Goal: Task Accomplishment & Management: Use online tool/utility

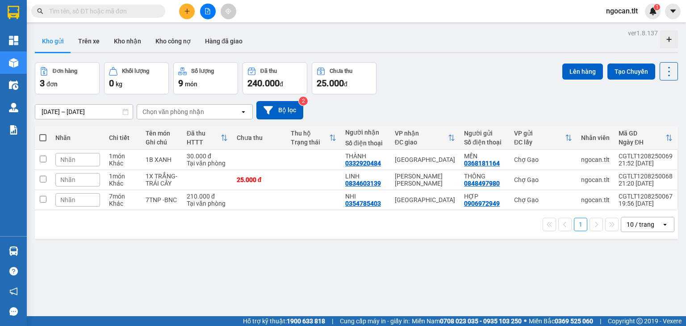
click at [4, 255] on div "Hàng sắp về" at bounding box center [13, 251] width 27 height 20
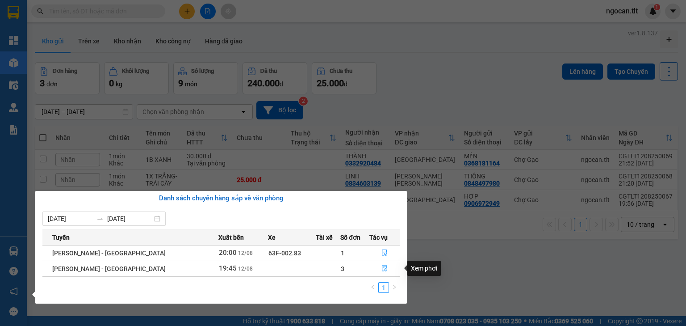
click at [382, 266] on icon "file-done" at bounding box center [384, 268] width 5 height 6
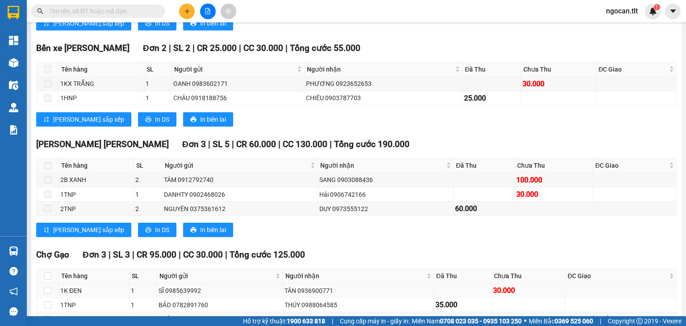
scroll to position [395, 0]
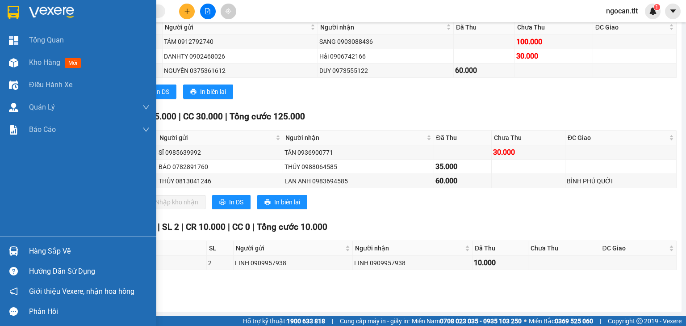
click at [14, 250] on img at bounding box center [13, 250] width 9 height 9
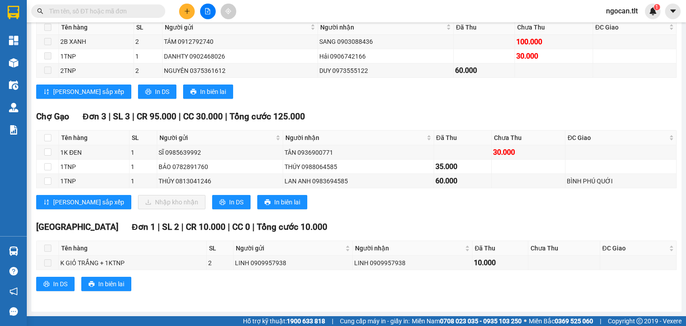
click at [517, 216] on section "Kết quả tìm kiếm ( 0 ) Bộ lọc No Data ngocan.tlt 1 Tổng Quan Kho hàng mới Điều …" at bounding box center [343, 163] width 686 height 326
click at [45, 143] on th at bounding box center [48, 137] width 22 height 15
click at [48, 139] on input "checkbox" at bounding box center [47, 137] width 7 height 7
checkbox input "true"
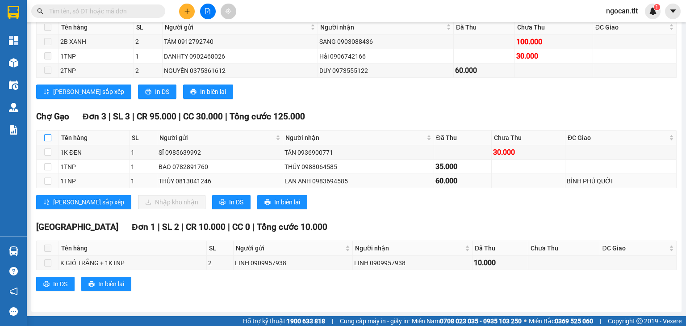
checkbox input "true"
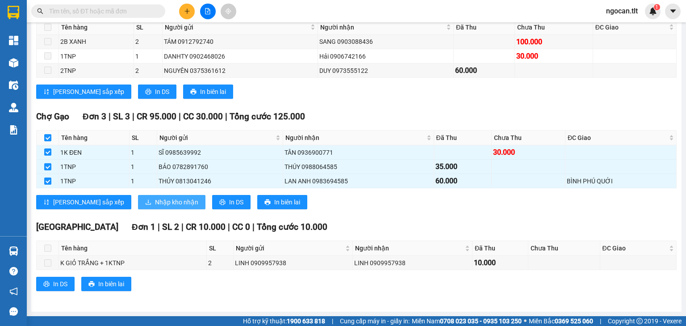
click at [155, 202] on span "Nhập kho nhận" at bounding box center [176, 202] width 43 height 10
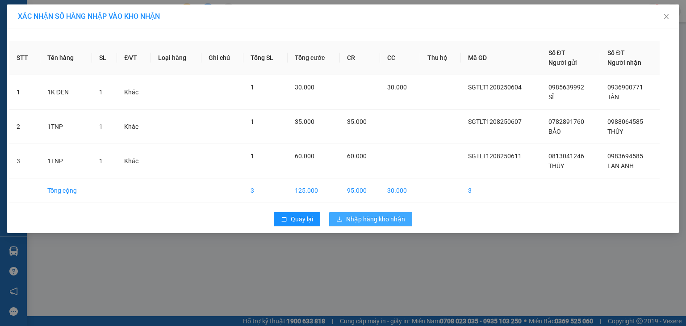
click at [342, 214] on button "Nhập hàng kho nhận" at bounding box center [370, 219] width 83 height 14
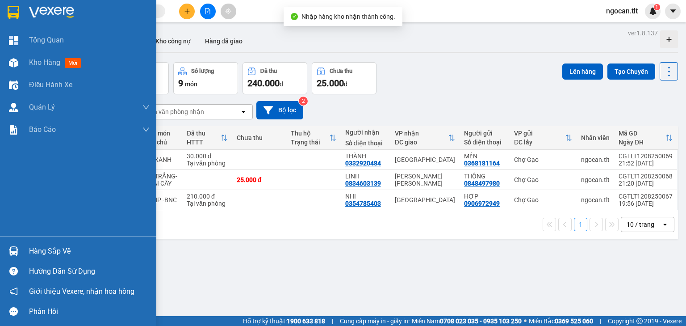
click at [11, 250] on img at bounding box center [13, 250] width 9 height 9
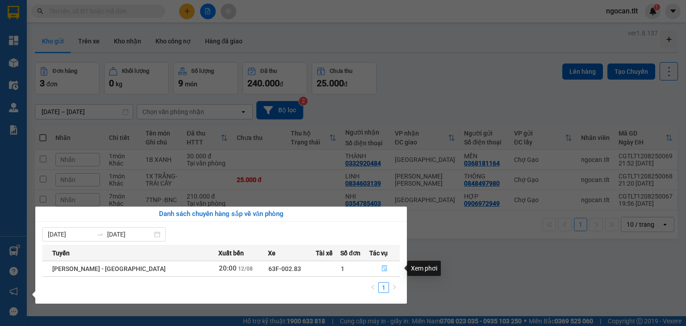
click at [387, 269] on button "button" at bounding box center [384, 268] width 29 height 14
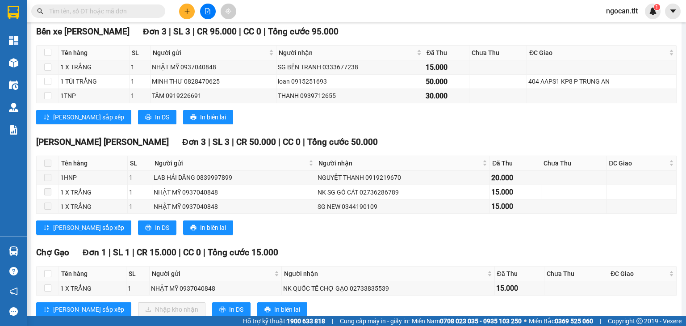
scroll to position [286, 0]
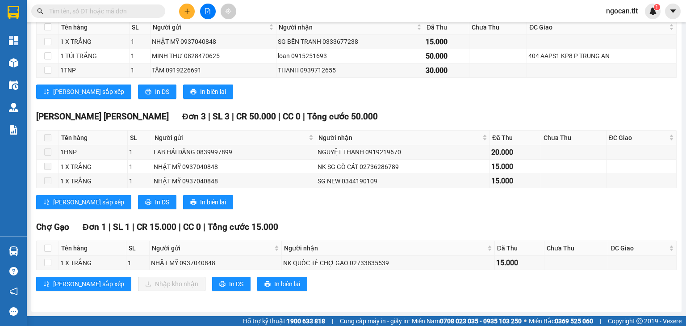
click at [359, 227] on div "Chợ Gạo Đơn 1 | SL 1 | CR 15.000 | CC 0 | Tổng cước 15.000" at bounding box center [356, 226] width 641 height 13
click at [48, 249] on input "checkbox" at bounding box center [47, 247] width 7 height 7
checkbox input "true"
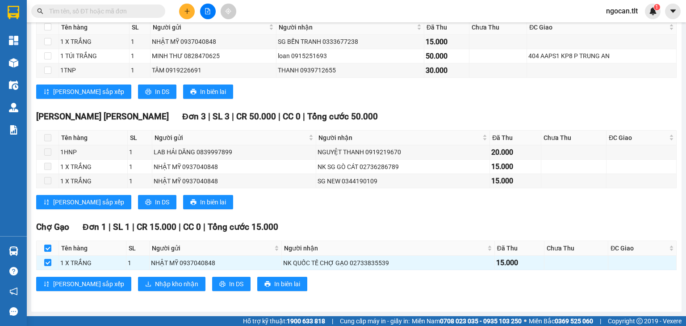
click at [13, 247] on img at bounding box center [13, 250] width 9 height 9
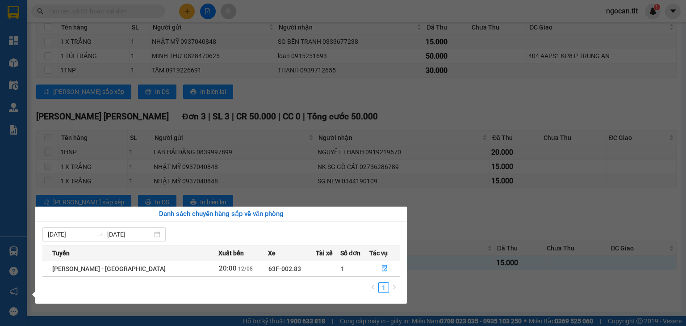
drag, startPoint x: 442, startPoint y: 271, endPoint x: 428, endPoint y: 272, distance: 14.3
click at [446, 272] on section "Kết quả tìm kiếm ( 0 ) Bộ lọc No Data ngocan.tlt 1 Tổng Quan Kho hàng mới Điều …" at bounding box center [343, 163] width 686 height 326
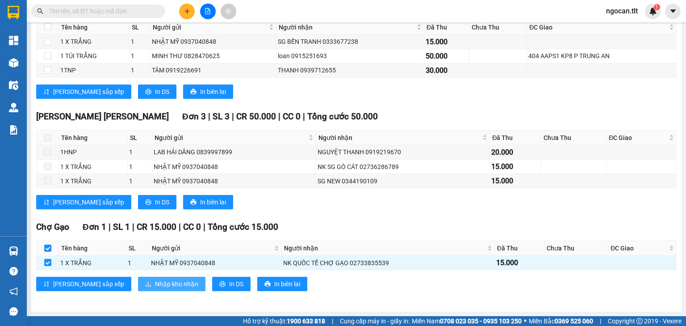
click at [155, 279] on span "Nhập kho nhận" at bounding box center [176, 284] width 43 height 10
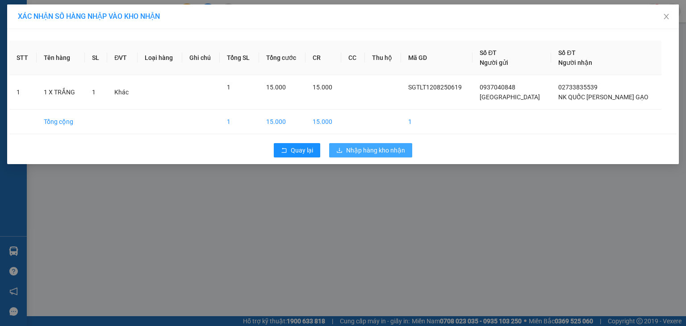
click at [376, 155] on button "Nhập hàng kho nhận" at bounding box center [370, 150] width 83 height 14
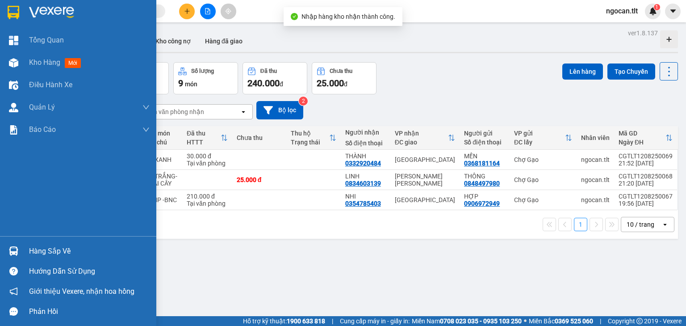
click at [16, 249] on img at bounding box center [13, 250] width 9 height 9
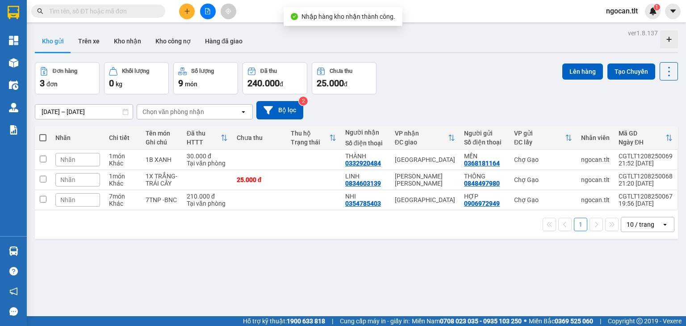
click at [479, 213] on section "Kết quả tìm kiếm ( 0 ) Bộ lọc No Data ngocan.tlt 1 Tổng Quan Kho hàng mới Điều …" at bounding box center [343, 163] width 686 height 326
click at [424, 259] on div "ver 1.8.137 Kho gửi Trên xe Kho nhận Kho công nợ Hàng đã giao Đơn hàng 3 đơn Kh…" at bounding box center [356, 190] width 650 height 326
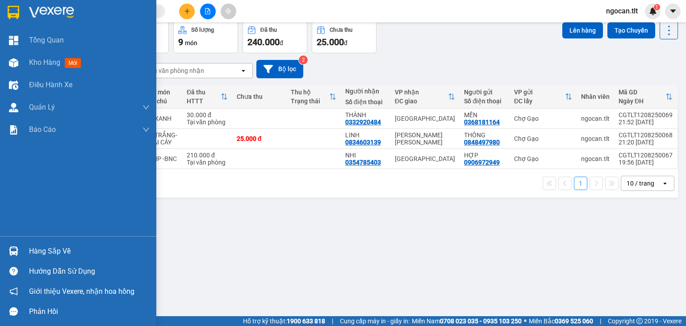
click at [2, 252] on div "Hàng sắp về" at bounding box center [78, 251] width 156 height 20
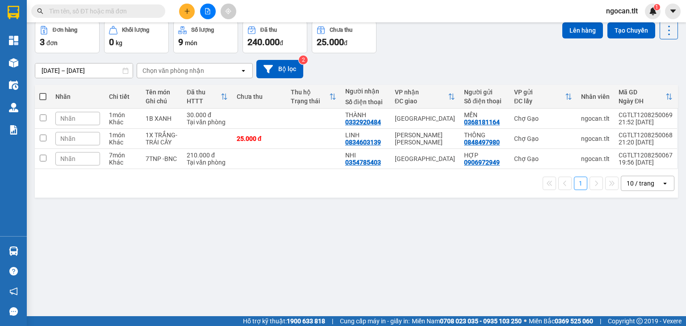
drag, startPoint x: 477, startPoint y: 230, endPoint x: 321, endPoint y: 184, distance: 162.0
click at [476, 230] on section "Kết quả tìm kiếm ( 0 ) Bộ lọc No Data ngocan.tlt 1 Tổng Quan Kho hàng mới Điều …" at bounding box center [343, 163] width 686 height 326
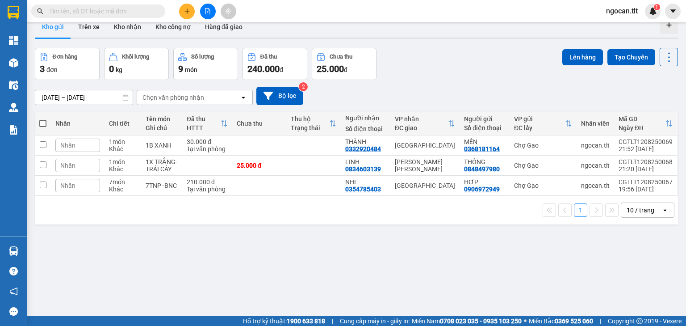
scroll to position [0, 0]
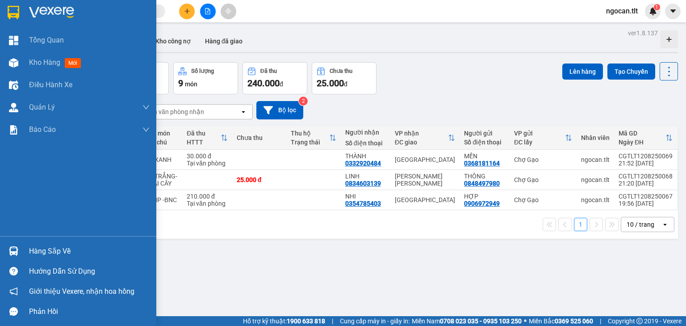
drag, startPoint x: 7, startPoint y: 248, endPoint x: 18, endPoint y: 247, distance: 11.7
click at [6, 248] on div at bounding box center [14, 251] width 16 height 16
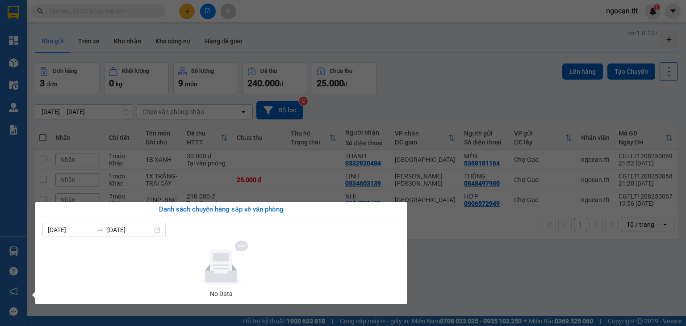
click at [276, 138] on section "Kết quả tìm kiếm ( 0 ) Bộ lọc No Data ngocan.tlt 1 Tổng Quan Kho hàng mới Điều …" at bounding box center [343, 163] width 686 height 326
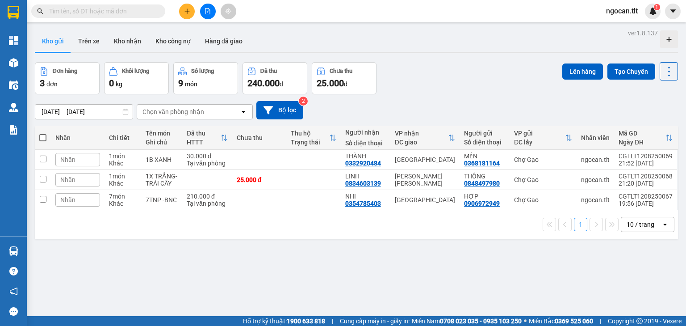
click at [116, 17] on span at bounding box center [98, 10] width 134 height 13
click at [115, 15] on input "text" at bounding box center [101, 11] width 105 height 10
type input "r"
type input "="
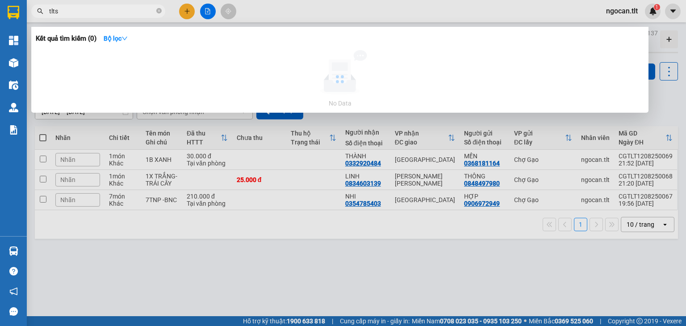
type input "tltsg"
drag, startPoint x: 88, startPoint y: 10, endPoint x: 0, endPoint y: -30, distance: 96.9
click at [0, 0] on html "Kết quả tìm kiếm ( 0 ) Bộ lọc No Data tltsg ngocan.tlt 1 Tổng Quan Kho hàng mới…" at bounding box center [343, 163] width 686 height 326
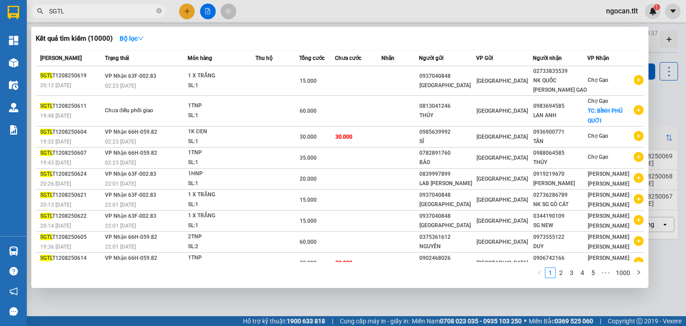
click at [87, 17] on span "SGTL" at bounding box center [98, 10] width 134 height 13
click at [88, 14] on input "SGTL" at bounding box center [101, 11] width 105 height 10
type input "SGTLTTTTT"
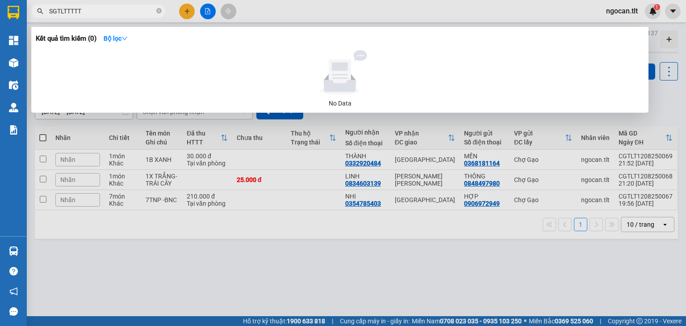
click at [88, 14] on input "SGTLTTTTT" at bounding box center [101, 11] width 105 height 10
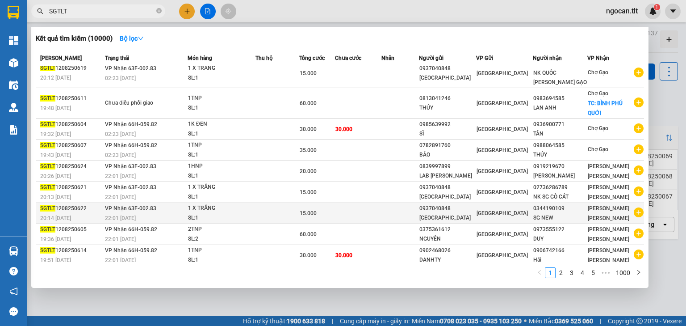
scroll to position [30, 0]
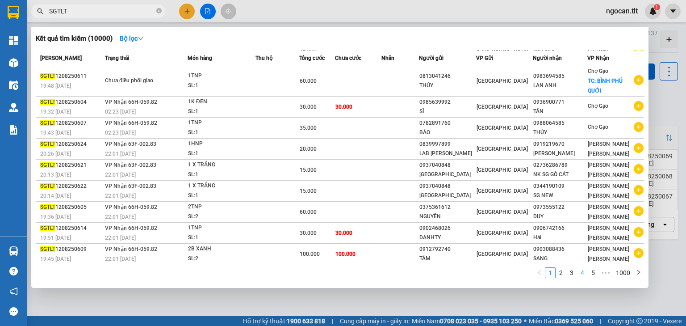
type input "SGTLT"
click at [587, 273] on link "4" at bounding box center [583, 273] width 10 height 10
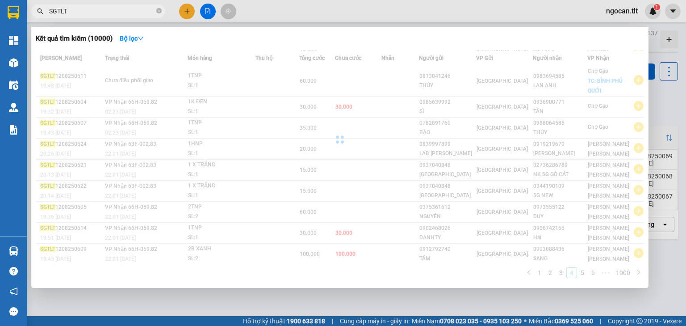
click at [587, 273] on div "Mã ĐH Trạng thái Món hàng Thu hộ Tổng cước Chưa cước Nhãn Người gửi VP Gửi Ngườ…" at bounding box center [340, 166] width 608 height 233
click at [587, 273] on link "5" at bounding box center [583, 273] width 10 height 10
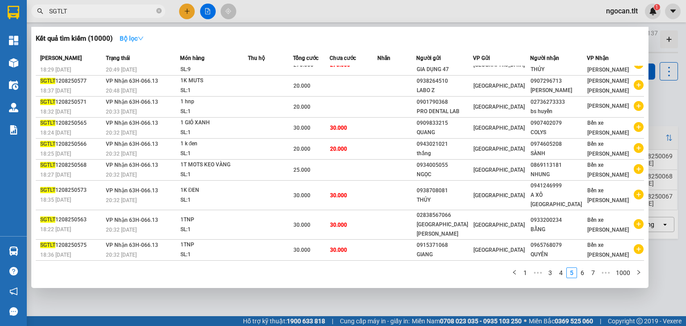
click at [130, 39] on strong "Bộ lọc" at bounding box center [132, 38] width 24 height 7
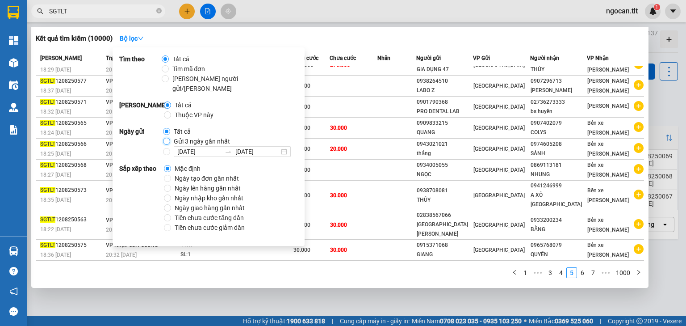
click at [166, 138] on input "Gửi 3 ngày gần nhất" at bounding box center [166, 141] width 7 height 7
radio input "true"
radio input "false"
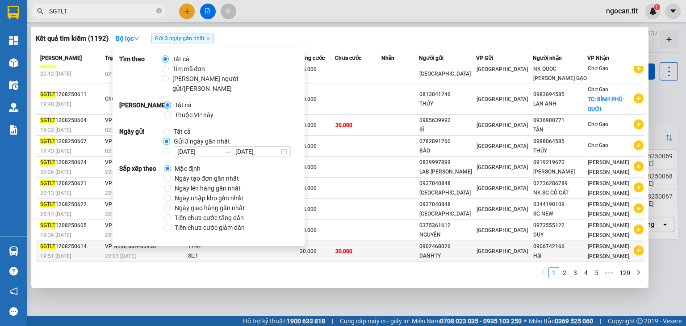
scroll to position [30, 0]
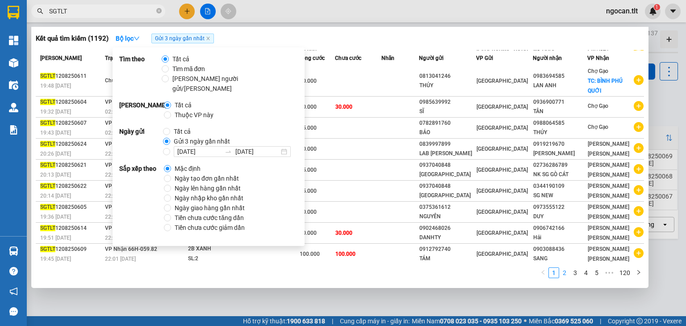
click at [563, 273] on link "2" at bounding box center [565, 273] width 10 height 10
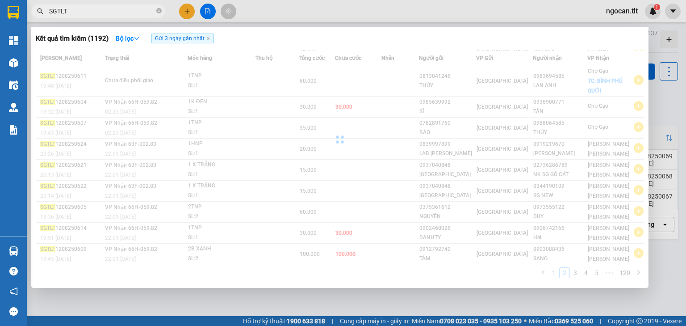
scroll to position [12, 0]
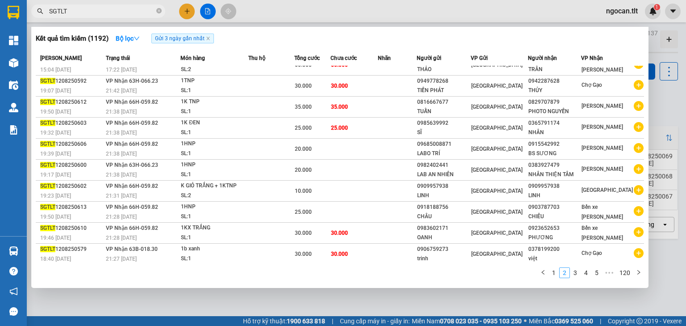
click at [566, 273] on link "2" at bounding box center [565, 273] width 10 height 10
click at [570, 273] on link "2" at bounding box center [565, 273] width 10 height 10
click at [575, 273] on link "3" at bounding box center [575, 273] width 10 height 10
click at [575, 273] on div "Mã ĐH Trạng thái Món hàng Thu hộ Tổng cước Chưa cước Nhãn Người gửi VP Gửi Ngườ…" at bounding box center [340, 166] width 608 height 233
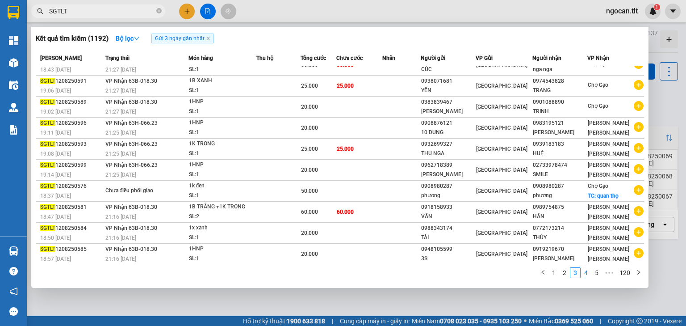
drag, startPoint x: 575, startPoint y: 273, endPoint x: 583, endPoint y: 273, distance: 8.0
click at [576, 273] on link "3" at bounding box center [575, 273] width 10 height 10
click at [583, 273] on link "4" at bounding box center [586, 273] width 10 height 10
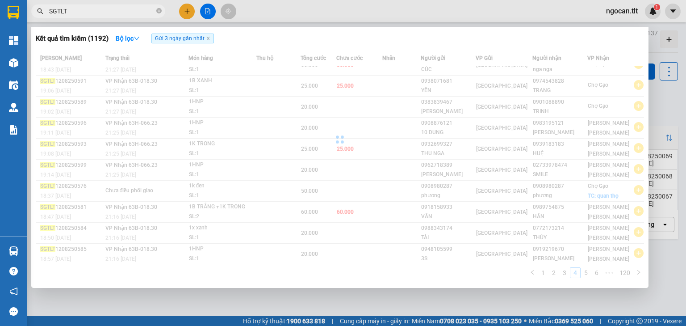
click at [584, 273] on div "Mã ĐH Trạng thái Món hàng Thu hộ Tổng cước Chưa cước Nhãn Người gửi VP Gửi Ngườ…" at bounding box center [340, 166] width 608 height 233
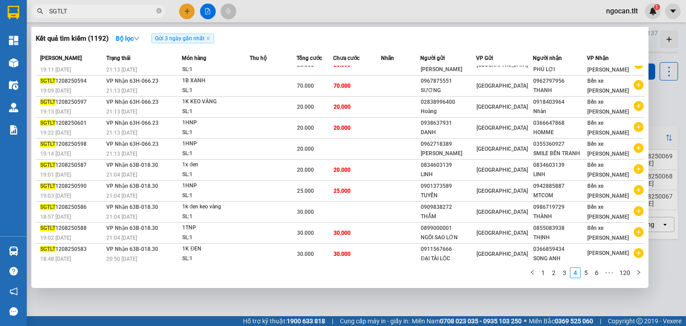
click at [584, 273] on link "5" at bounding box center [586, 273] width 10 height 10
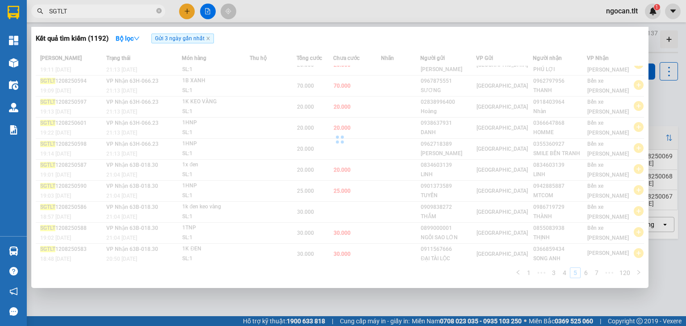
click at [584, 273] on div "Mã ĐH Trạng thái Món hàng Thu hộ Tổng cước Chưa cước Nhãn Người gửi VP Gửi Ngườ…" at bounding box center [340, 166] width 608 height 233
click at [584, 273] on link "6" at bounding box center [586, 273] width 10 height 10
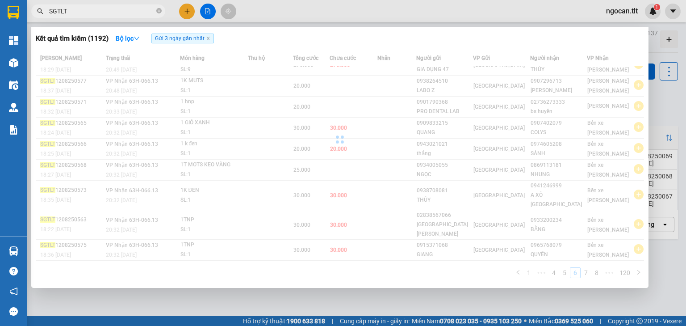
click at [584, 273] on div "Mã ĐH Trạng thái Món hàng Thu hộ Tổng cước Chưa cước Nhãn Người gửi VP Gửi Ngườ…" at bounding box center [340, 166] width 608 height 233
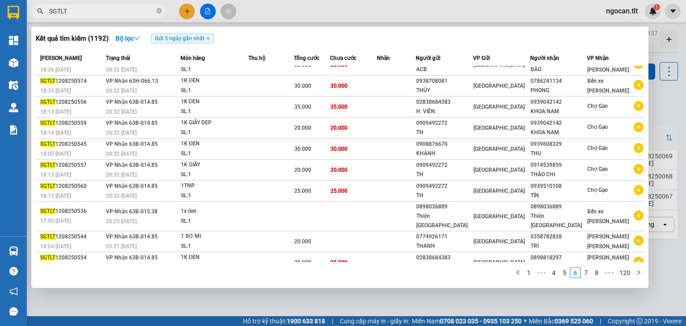
click at [584, 273] on link "7" at bounding box center [586, 273] width 10 height 10
click at [584, 273] on div "Mã ĐH Trạng thái Món hàng Thu hộ Tổng cước Chưa cước Nhãn Người gửi VP Gửi Ngườ…" at bounding box center [340, 166] width 608 height 233
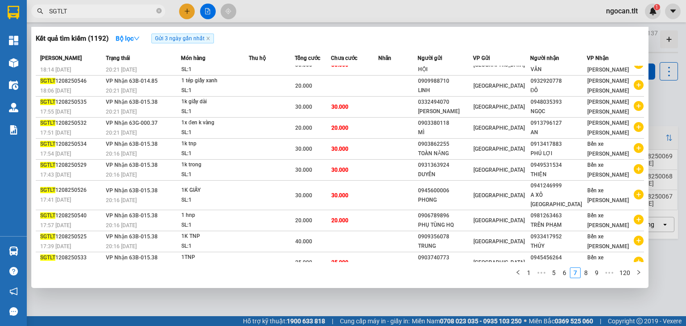
click at [584, 273] on link "8" at bounding box center [586, 273] width 10 height 10
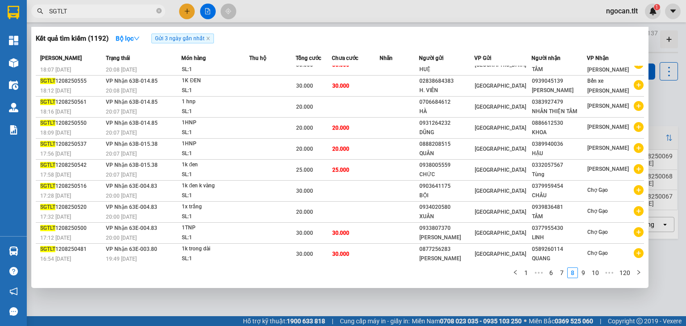
click at [584, 273] on div "Mã ĐH Trạng thái Món hàng Thu hộ Tổng cước Chưa cước Nhãn Người gửi VP Gửi Ngườ…" at bounding box center [340, 166] width 608 height 233
click at [584, 273] on link "9" at bounding box center [583, 273] width 10 height 10
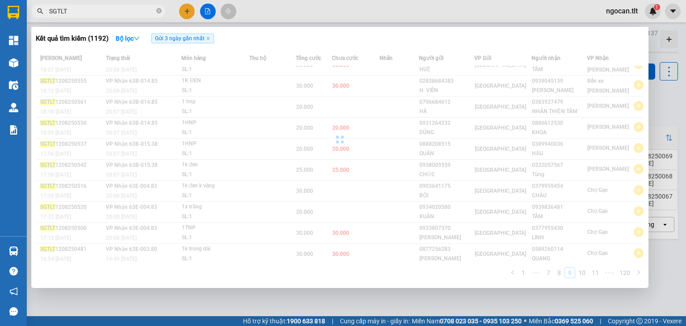
click at [584, 273] on div "Mã ĐH Trạng thái Món hàng Thu hộ Tổng cước Chưa cước Nhãn Người gửi VP Gửi Ngườ…" at bounding box center [340, 166] width 608 height 233
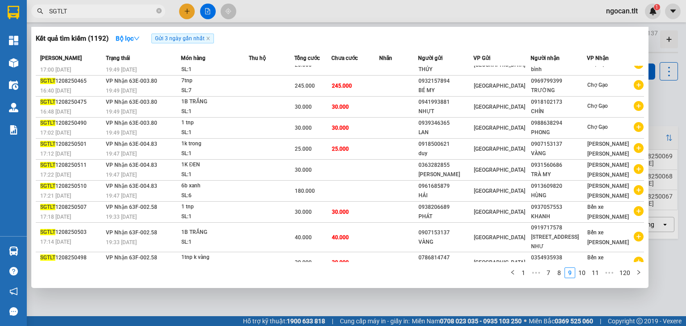
click at [584, 273] on link "10" at bounding box center [582, 273] width 13 height 10
click at [584, 273] on div "Mã ĐH Trạng thái Món hàng Thu hộ Tổng cước Chưa cước Nhãn Người gửi VP Gửi Ngườ…" at bounding box center [340, 166] width 608 height 233
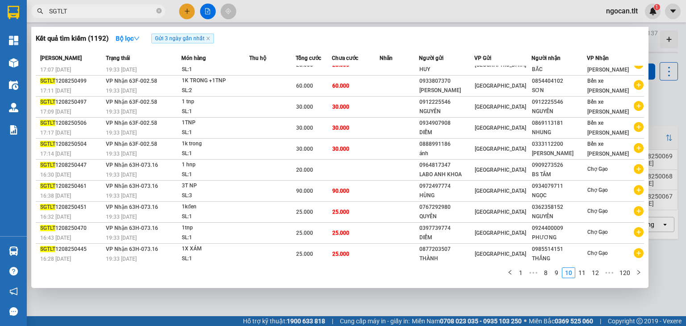
click at [584, 273] on link "11" at bounding box center [582, 273] width 13 height 10
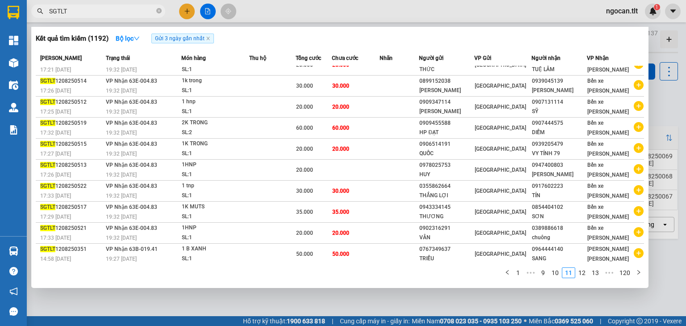
click at [584, 273] on div "Mã ĐH Trạng thái Món hàng Thu hộ Tổng cước Chưa cước Nhãn Người gửi VP Gửi Ngườ…" at bounding box center [340, 166] width 608 height 233
click at [584, 273] on link "12" at bounding box center [582, 273] width 13 height 10
click at [584, 273] on div "Mã ĐH Trạng thái Món hàng Thu hộ Tổng cước Chưa cước Nhãn Người gửi VP Gửi Ngườ…" at bounding box center [340, 166] width 608 height 233
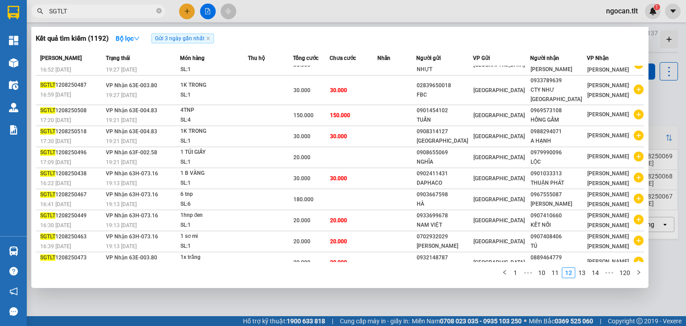
click at [584, 273] on link "13" at bounding box center [582, 273] width 13 height 10
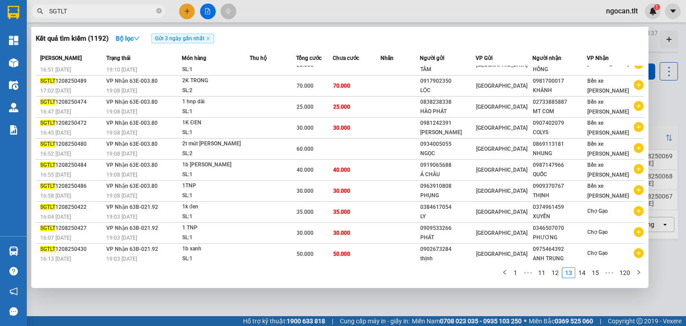
click at [584, 273] on link "14" at bounding box center [582, 273] width 13 height 10
click at [584, 273] on div "Mã ĐH Trạng thái Món hàng Thu hộ Tổng cước Chưa cước Nhãn Người gửi VP Gửi Ngườ…" at bounding box center [340, 166] width 608 height 233
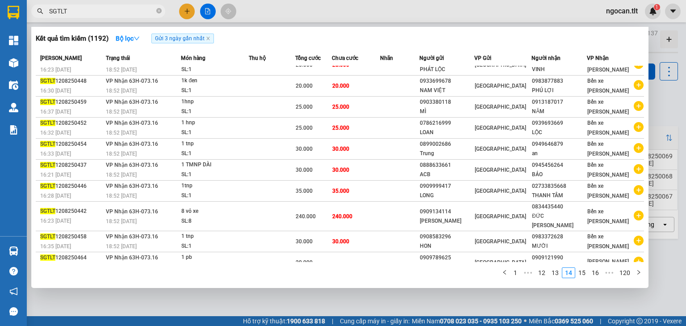
click at [584, 273] on link "15" at bounding box center [582, 273] width 13 height 10
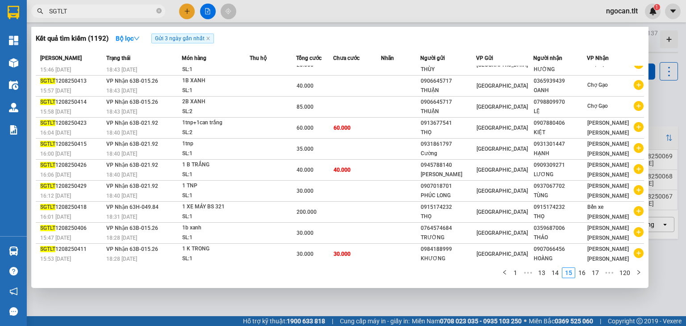
click at [584, 273] on div "Mã ĐH Trạng thái Món hàng Thu hộ Tổng cước Chưa cước Nhãn Người gửi VP Gửi Ngườ…" at bounding box center [340, 166] width 608 height 233
click at [584, 273] on link "16" at bounding box center [582, 273] width 13 height 10
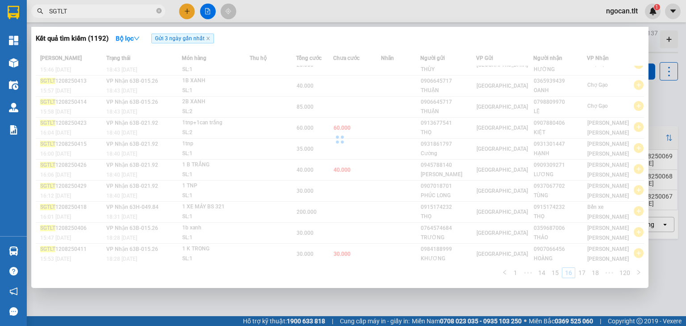
click at [584, 273] on link "17" at bounding box center [582, 273] width 13 height 10
click at [584, 273] on div "Mã ĐH Trạng thái Món hàng Thu hộ Tổng cước Chưa cước Nhãn Người gửi VP Gửi Ngườ…" at bounding box center [340, 166] width 608 height 233
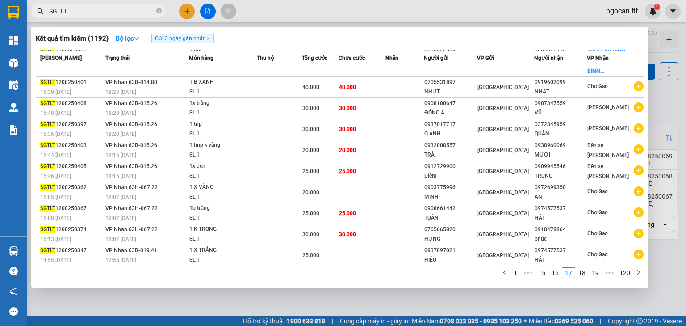
click at [584, 273] on link "18" at bounding box center [582, 273] width 13 height 10
click at [584, 273] on div "Mã ĐH Trạng thái Món hàng Thu hộ Tổng cước Chưa cước Nhãn Người gửi VP Gửi Ngườ…" at bounding box center [340, 166] width 608 height 233
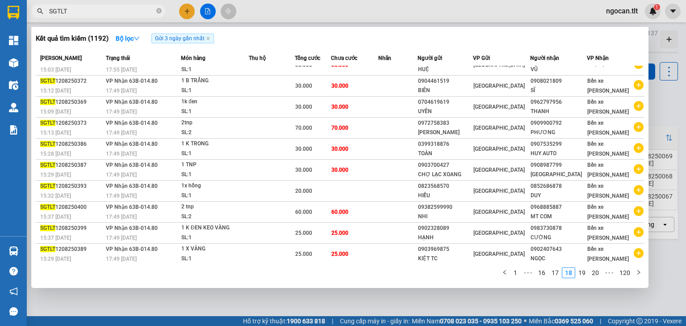
click at [584, 273] on link "19" at bounding box center [582, 273] width 13 height 10
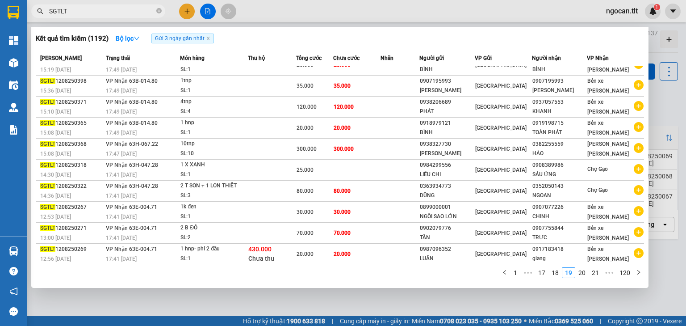
click at [584, 273] on div "Mã ĐH Trạng thái Món hàng Thu hộ Tổng cước Chưa cước Nhãn Người gửi VP Gửi Ngườ…" at bounding box center [340, 166] width 608 height 233
click at [584, 273] on link "20" at bounding box center [582, 273] width 13 height 10
click at [584, 273] on div "Mã ĐH Trạng thái Món hàng Thu hộ Tổng cước Chưa cước Nhãn Người gửi VP Gửi Ngườ…" at bounding box center [340, 166] width 608 height 233
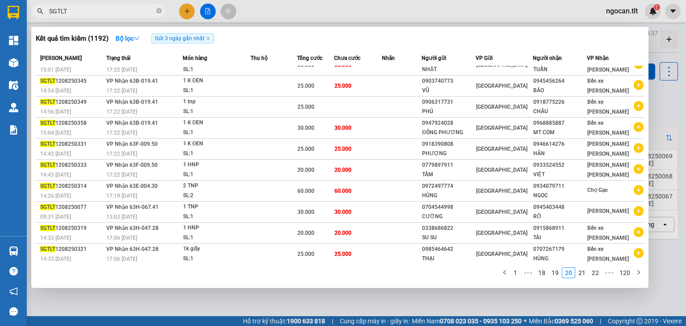
click at [584, 273] on link "21" at bounding box center [582, 273] width 13 height 10
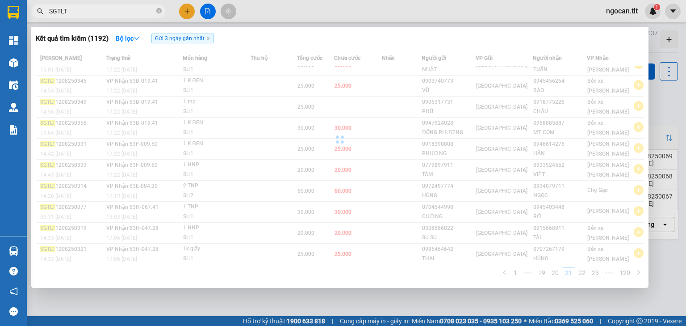
click at [584, 273] on div "Mã ĐH Trạng thái Món hàng Thu hộ Tổng cước Chưa cước Nhãn Người gửi VP Gửi Ngườ…" at bounding box center [340, 166] width 608 height 233
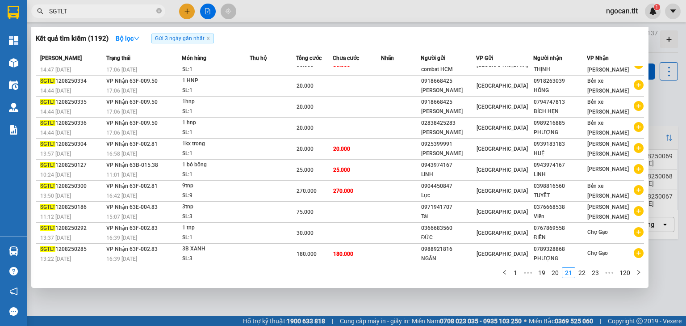
click at [584, 273] on div "Mã ĐH Trạng thái Món hàng Thu hộ Tổng cước Chưa cước Nhãn Người gửi VP Gửi Ngườ…" at bounding box center [340, 166] width 608 height 233
click at [584, 273] on link "22" at bounding box center [582, 273] width 13 height 10
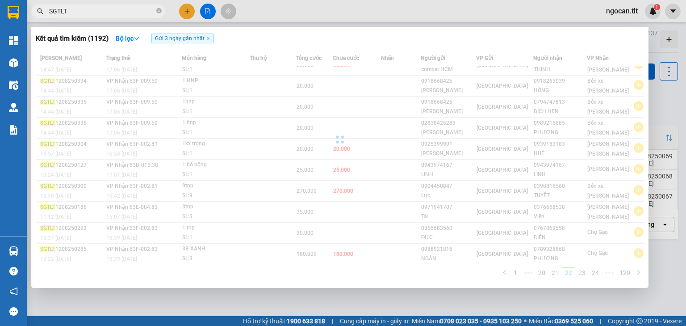
click at [584, 273] on link "23" at bounding box center [582, 273] width 13 height 10
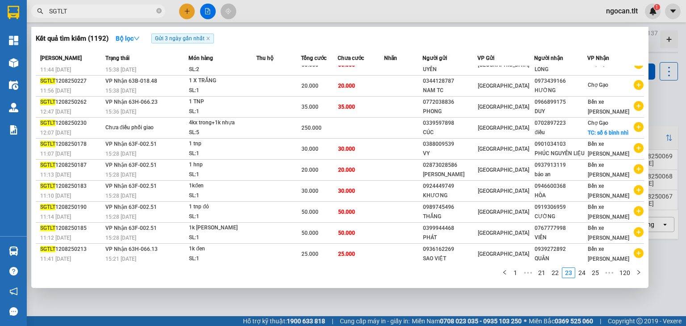
click at [584, 273] on link "24" at bounding box center [582, 273] width 13 height 10
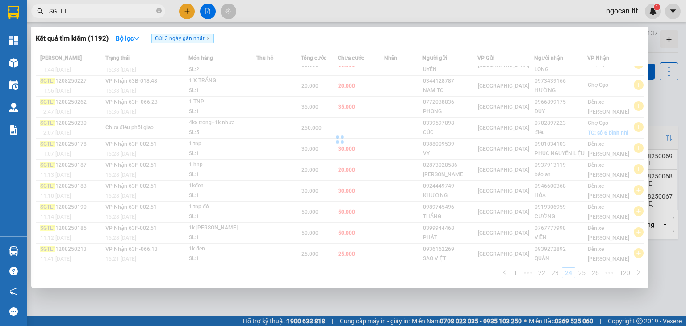
click at [584, 273] on div "Mã ĐH Trạng thái Món hàng Thu hộ Tổng cước Chưa cước Nhãn Người gửi VP Gửi Ngườ…" at bounding box center [340, 166] width 608 height 233
click at [584, 273] on link "25" at bounding box center [582, 273] width 13 height 10
click at [584, 273] on div "Mã ĐH Trạng thái Món hàng Thu hộ Tổng cước Chưa cước Nhãn Người gửi VP Gửi Ngườ…" at bounding box center [340, 166] width 608 height 233
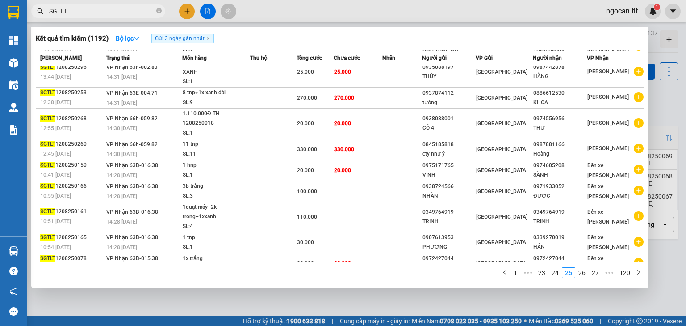
click at [584, 273] on link "26" at bounding box center [582, 273] width 13 height 10
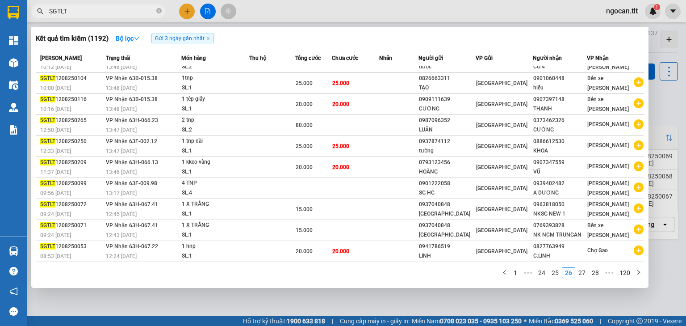
click at [584, 273] on link "27" at bounding box center [582, 273] width 13 height 10
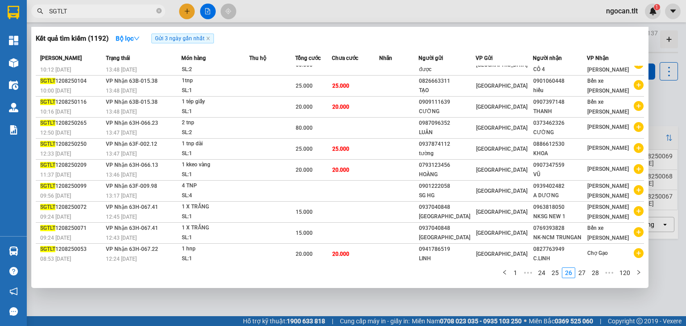
click at [584, 273] on div "Mã ĐH Trạng thái Món hàng Thu hộ Tổng cước Chưa cước Nhãn Người gửi VP Gửi Ngườ…" at bounding box center [340, 166] width 608 height 233
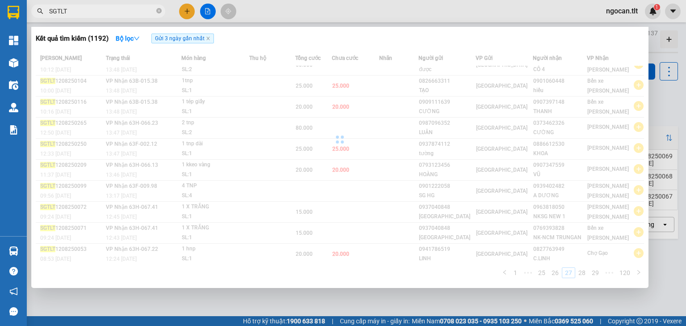
click at [584, 273] on div "Mã ĐH Trạng thái Món hàng Thu hộ Tổng cước Chưa cước Nhãn Người gửi VP Gửi Ngườ…" at bounding box center [340, 166] width 608 height 233
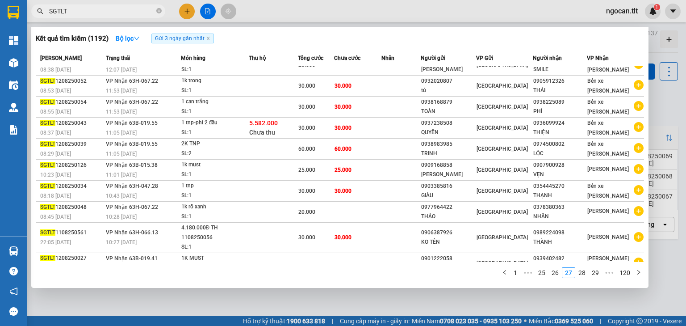
click at [584, 273] on link "28" at bounding box center [582, 273] width 13 height 10
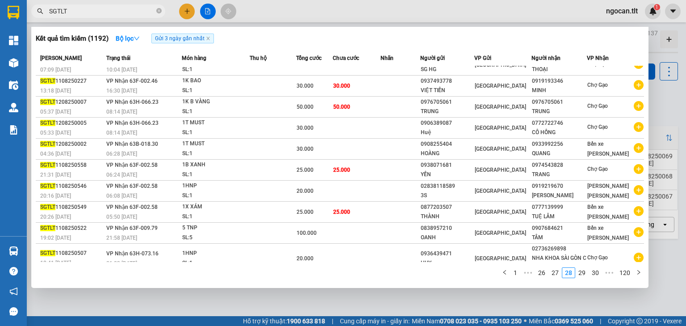
click at [584, 273] on link "29" at bounding box center [582, 273] width 13 height 10
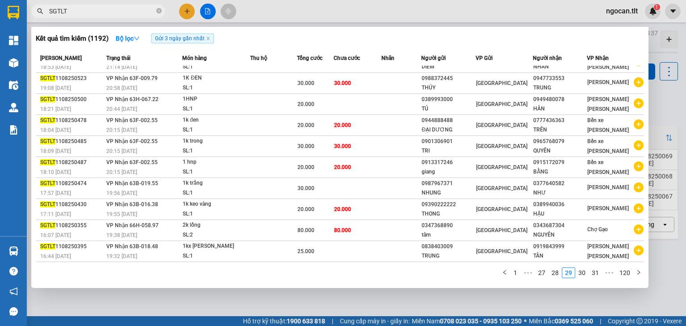
click at [584, 273] on link "30" at bounding box center [582, 273] width 13 height 10
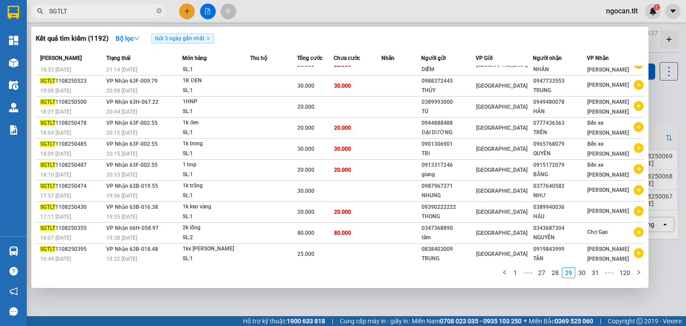
click at [589, 273] on link "31" at bounding box center [595, 273] width 13 height 10
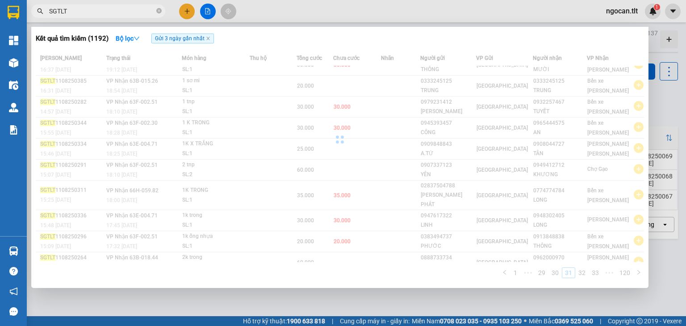
click at [584, 273] on link "32" at bounding box center [582, 273] width 13 height 10
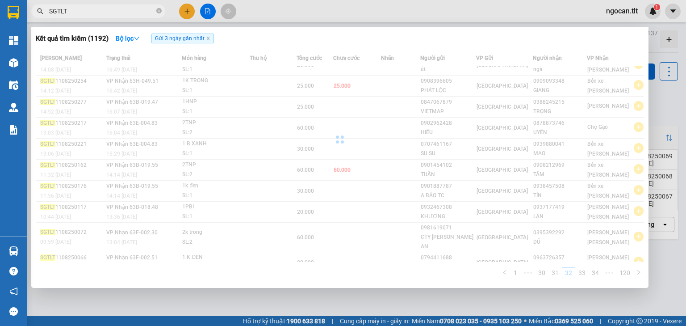
scroll to position [30, 0]
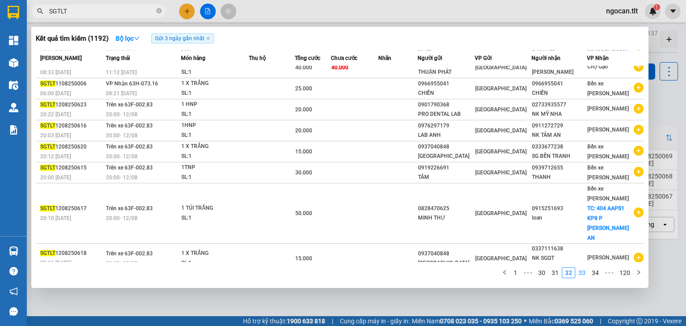
click at [584, 273] on link "33" at bounding box center [582, 273] width 13 height 10
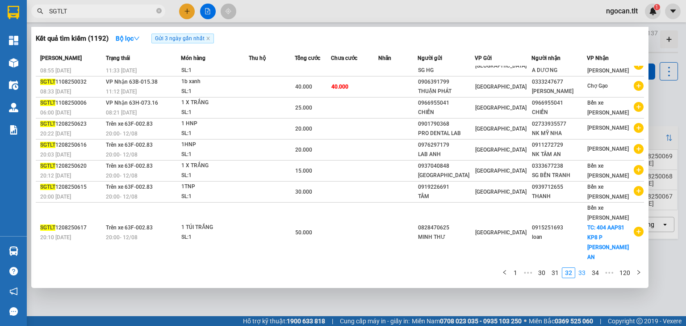
click at [589, 273] on link "34" at bounding box center [595, 273] width 13 height 10
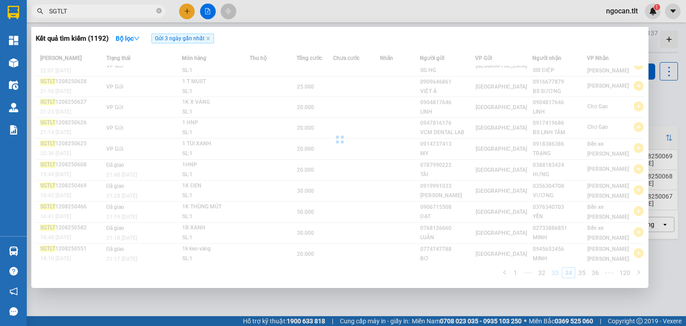
scroll to position [12, 0]
click at [584, 273] on link "35" at bounding box center [582, 273] width 13 height 10
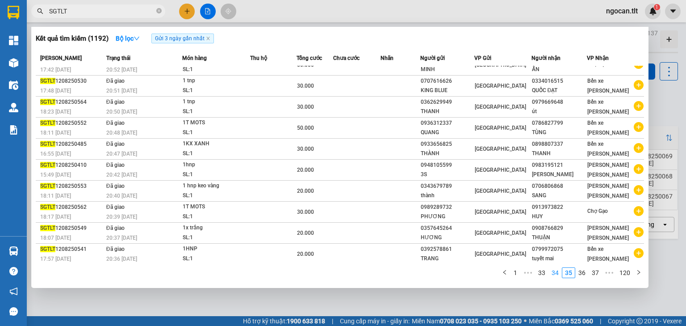
click at [558, 272] on link "34" at bounding box center [555, 273] width 13 height 10
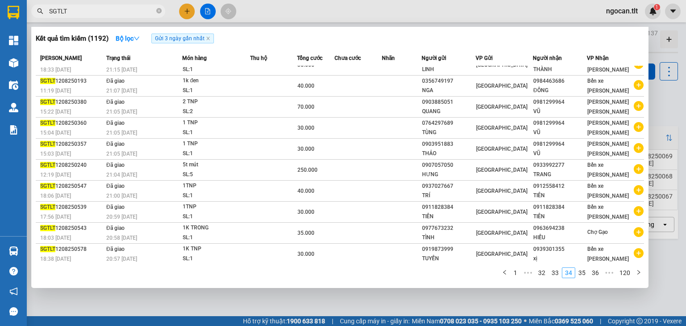
click at [558, 272] on link "33" at bounding box center [555, 273] width 13 height 10
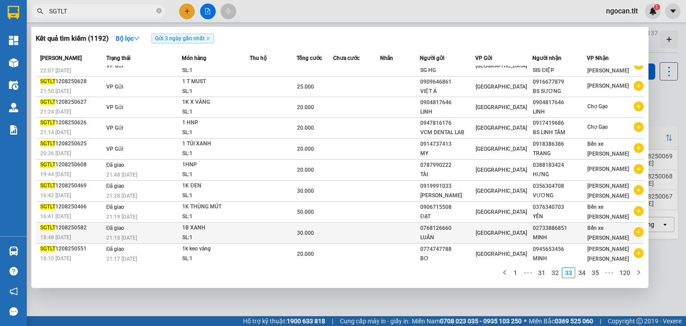
scroll to position [0, 0]
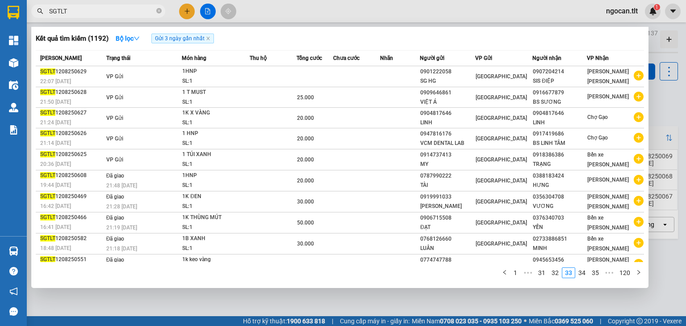
click at [560, 272] on link "32" at bounding box center [555, 273] width 13 height 10
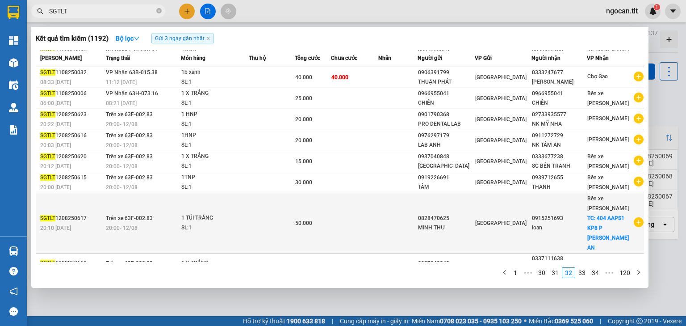
scroll to position [31, 0]
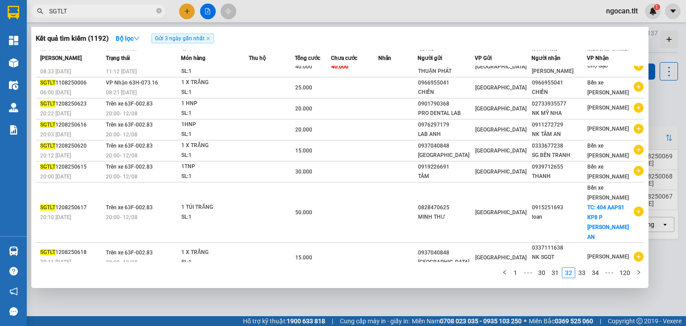
click at [470, 295] on div at bounding box center [343, 163] width 686 height 326
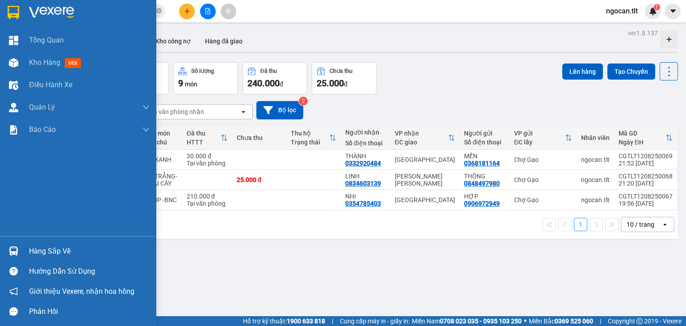
click at [0, 13] on div at bounding box center [78, 14] width 156 height 29
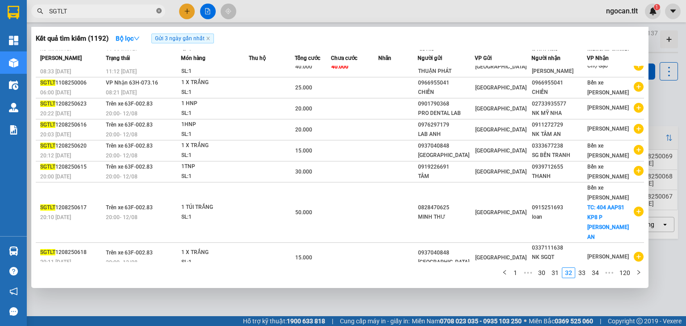
click at [157, 11] on icon "close-circle" at bounding box center [158, 10] width 5 height 5
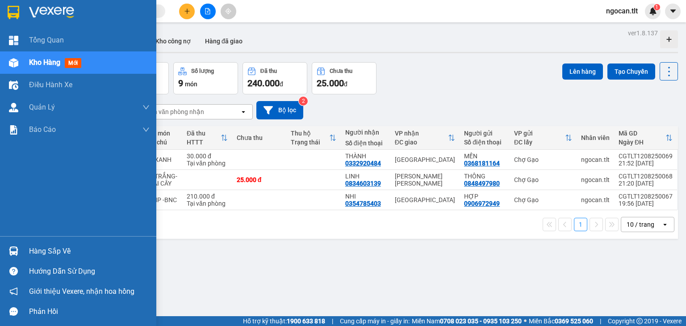
click at [17, 251] on img at bounding box center [13, 250] width 9 height 9
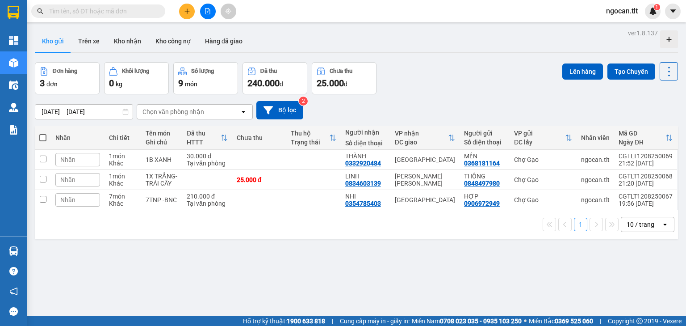
drag, startPoint x: 480, startPoint y: 297, endPoint x: 259, endPoint y: 252, distance: 225.7
click at [477, 291] on section "Kết quả tìm kiếm ( 1192 ) Bộ lọc Gửi 3 ngày gần nhất Mã ĐH Trạng thái Món hàng …" at bounding box center [343, 163] width 686 height 326
click at [277, 260] on div "ver 1.8.137 Kho gửi Trên xe Kho nhận Kho công nợ Hàng đã giao Đơn hàng 3 đơn Kh…" at bounding box center [356, 190] width 650 height 326
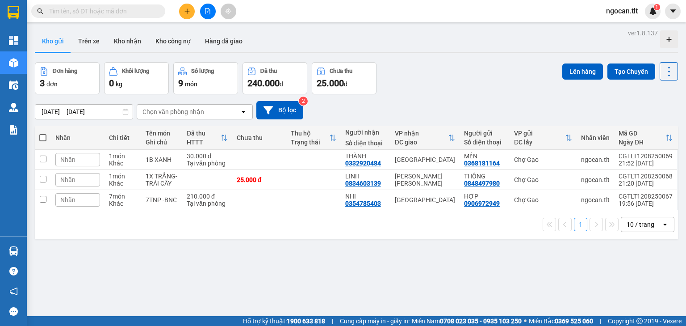
click at [277, 260] on div "ver 1.8.137 Kho gửi Trên xe Kho nhận Kho công nợ Hàng đã giao Đơn hàng 3 đơn Kh…" at bounding box center [356, 190] width 650 height 326
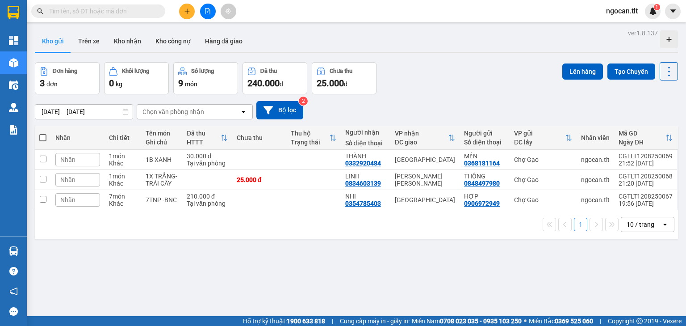
click at [277, 260] on div "ver 1.8.137 Kho gửi Trên xe Kho nhận Kho công nợ Hàng đã giao Đơn hàng 3 đơn Kh…" at bounding box center [356, 190] width 650 height 326
click at [263, 259] on div "ver 1.8.137 Kho gửi Trên xe Kho nhận Kho công nợ Hàng đã giao Đơn hàng 3 đơn Kh…" at bounding box center [356, 190] width 650 height 326
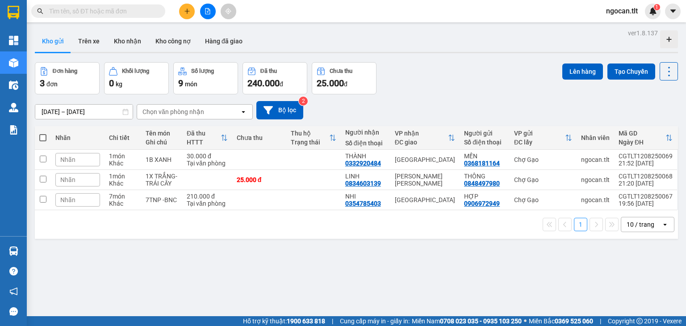
click at [420, 98] on div "11/08/2025 – 13/08/2025 Press the down arrow key to interact with the calendar …" at bounding box center [356, 110] width 643 height 32
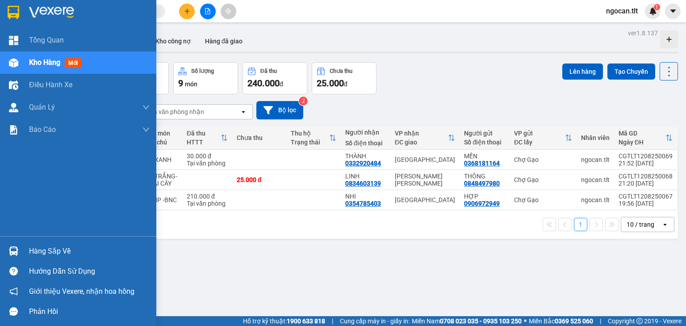
click at [24, 255] on div "Hàng sắp về" at bounding box center [78, 251] width 156 height 20
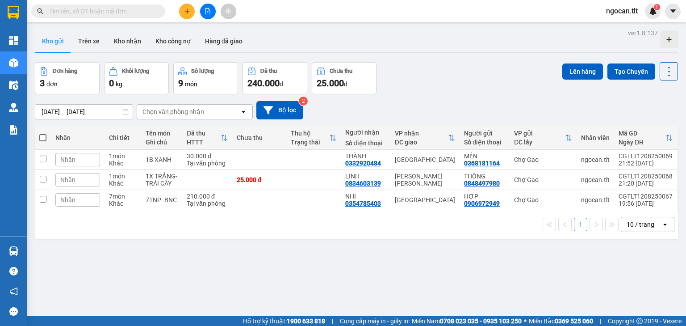
click at [481, 283] on section "Kết quả tìm kiếm ( 1192 ) Bộ lọc Gửi 3 ngày gần nhất Mã ĐH Trạng thái Món hàng …" at bounding box center [343, 163] width 686 height 326
click at [136, 44] on button "Kho nhận" at bounding box center [128, 40] width 42 height 21
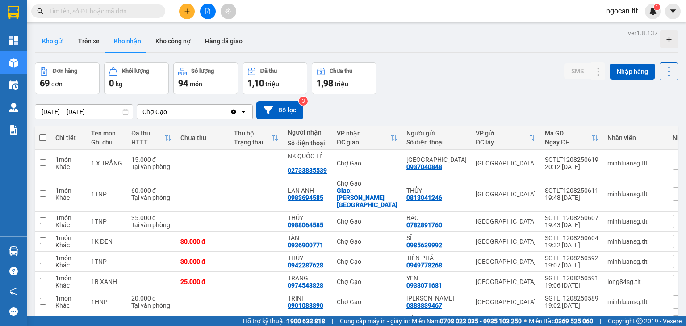
click at [57, 48] on button "Kho gửi" at bounding box center [53, 40] width 36 height 21
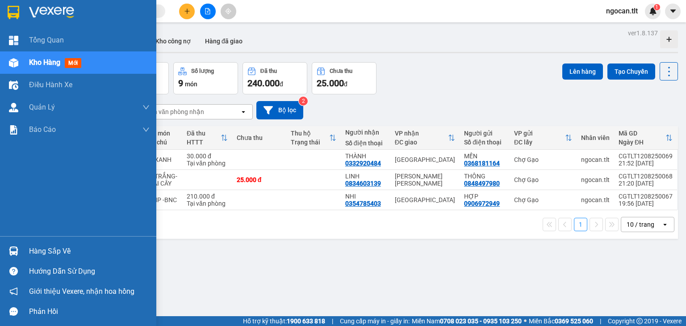
click at [14, 244] on div at bounding box center [14, 251] width 16 height 16
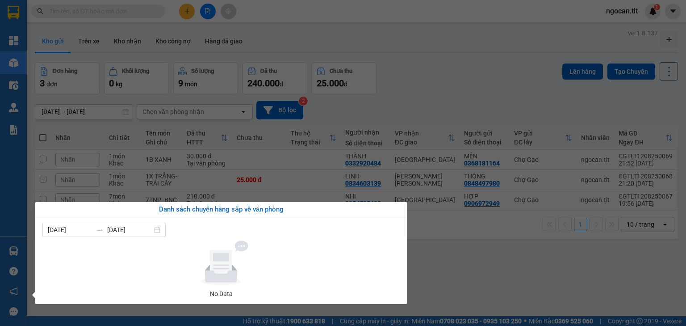
click at [466, 269] on section "Kết quả tìm kiếm ( 1192 ) Bộ lọc Gửi 3 ngày gần nhất Mã ĐH Trạng thái Món hàng …" at bounding box center [343, 163] width 686 height 326
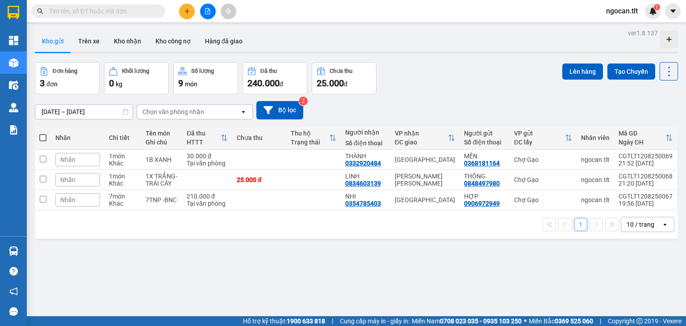
click at [21, 253] on div "Hàng sắp về" at bounding box center [13, 251] width 27 height 20
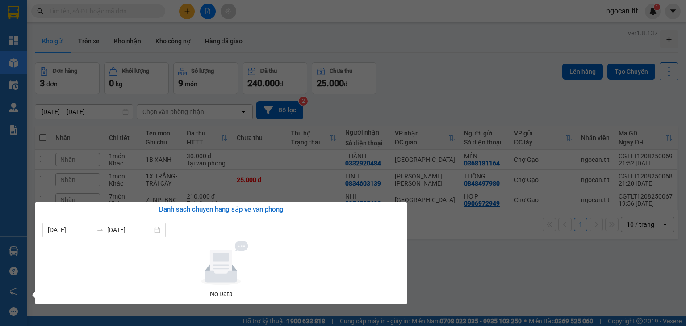
click at [474, 274] on section "Kết quả tìm kiếm ( 1192 ) Bộ lọc Gửi 3 ngày gần nhất Mã ĐH Trạng thái Món hàng …" at bounding box center [343, 163] width 686 height 326
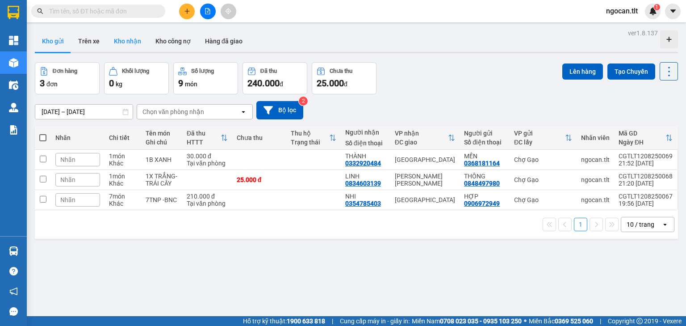
click at [143, 47] on button "Kho nhận" at bounding box center [128, 40] width 42 height 21
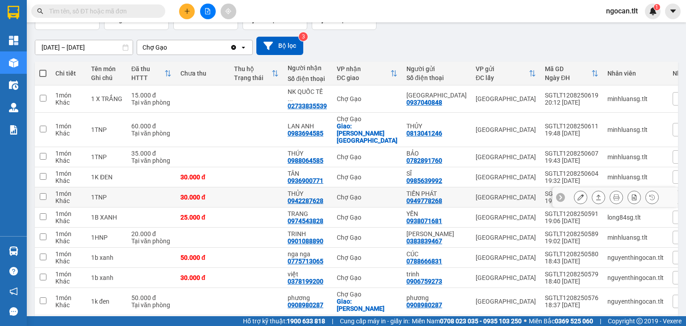
scroll to position [80, 0]
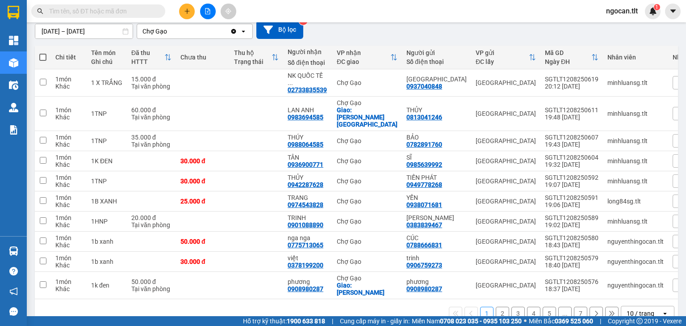
click at [649, 306] on div "10 / trang" at bounding box center [641, 313] width 40 height 14
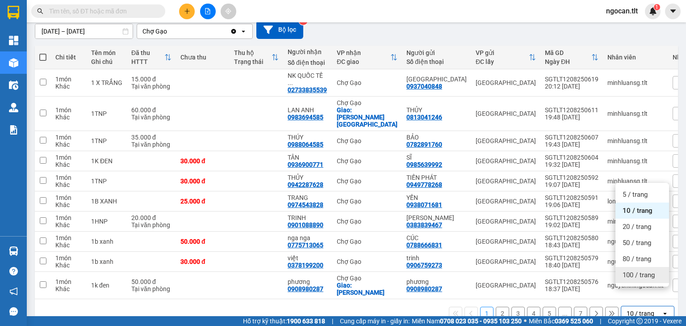
click at [640, 275] on span "100 / trang" at bounding box center [639, 274] width 32 height 9
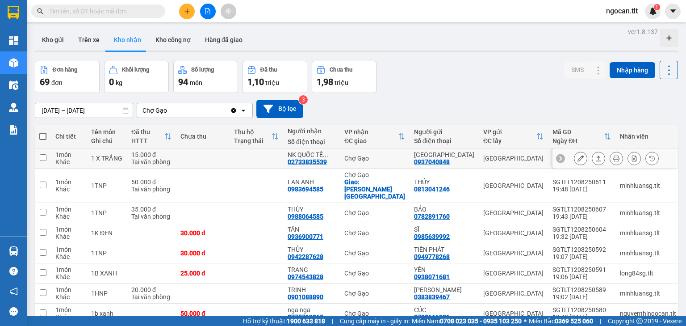
scroll to position [0, 0]
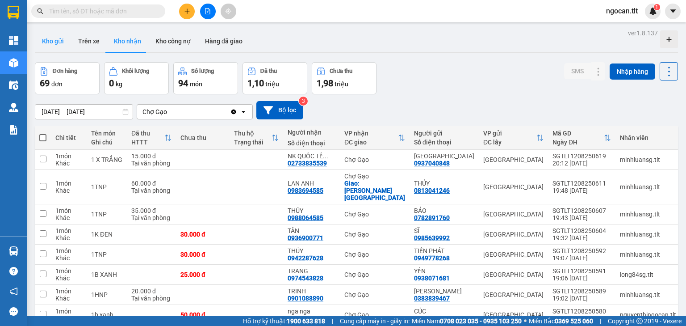
click at [63, 48] on button "Kho gửi" at bounding box center [53, 40] width 36 height 21
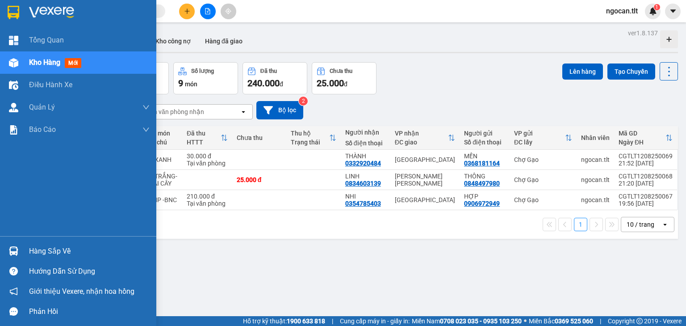
click at [16, 247] on img at bounding box center [13, 250] width 9 height 9
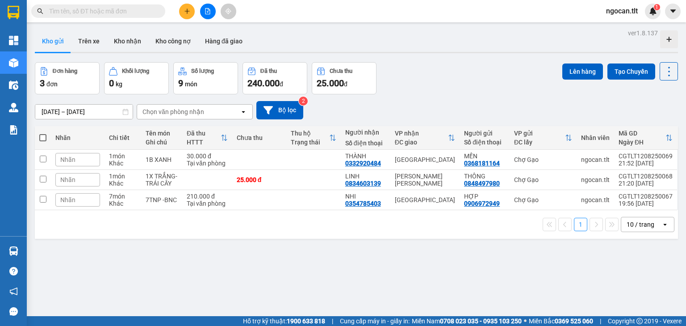
click at [458, 281] on section "Kết quả tìm kiếm ( 1192 ) Bộ lọc Gửi 3 ngày gần nhất Mã ĐH Trạng thái Món hàng …" at bounding box center [343, 163] width 686 height 326
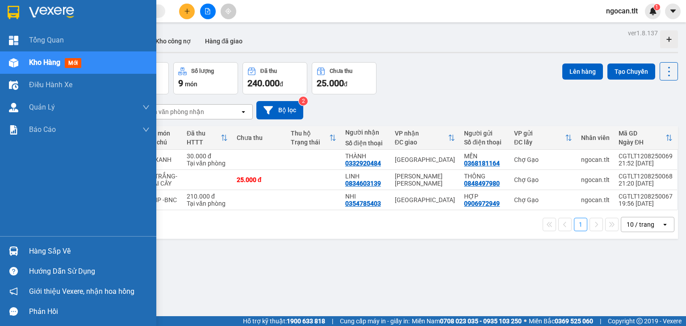
click at [6, 242] on div "Hàng sắp về" at bounding box center [78, 251] width 156 height 20
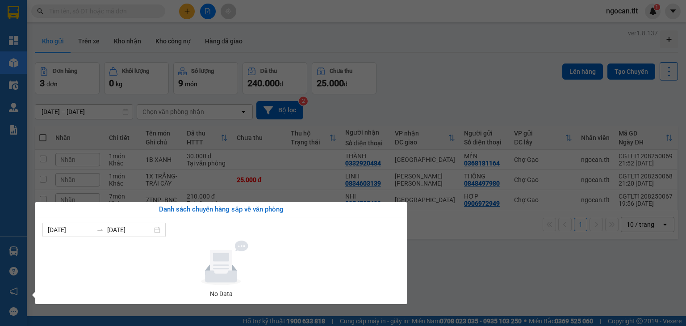
click at [304, 81] on section "Kết quả tìm kiếm ( 1192 ) Bộ lọc Gửi 3 ngày gần nhất Mã ĐH Trạng thái Món hàng …" at bounding box center [343, 163] width 686 height 326
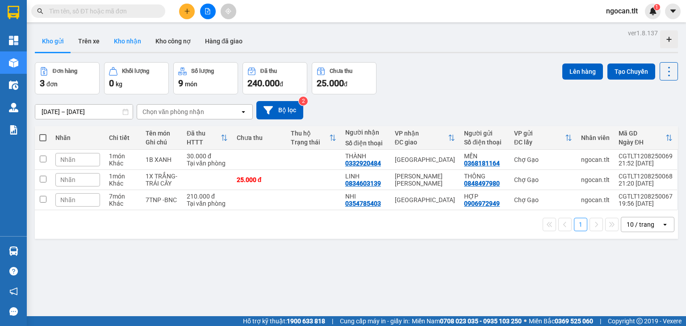
click at [118, 42] on button "Kho nhận" at bounding box center [128, 40] width 42 height 21
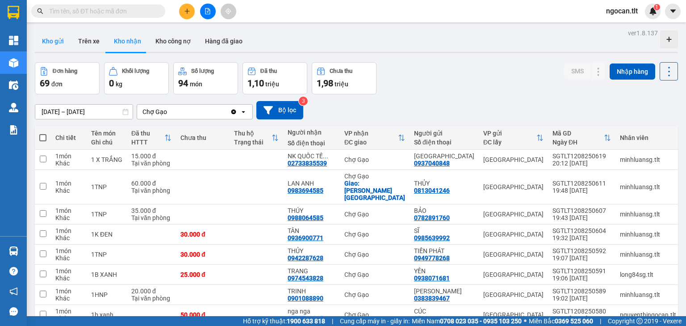
click at [43, 47] on button "Kho gửi" at bounding box center [53, 40] width 36 height 21
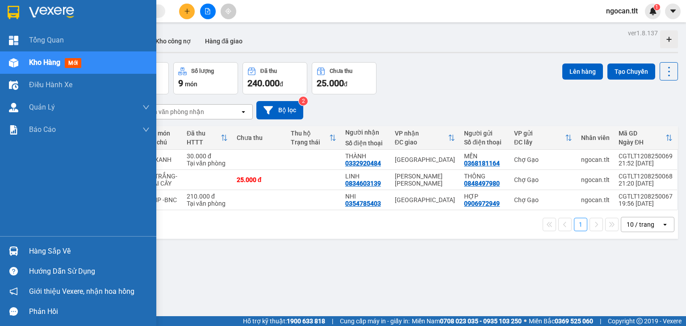
click at [0, 248] on div "Hàng sắp về" at bounding box center [78, 251] width 156 height 20
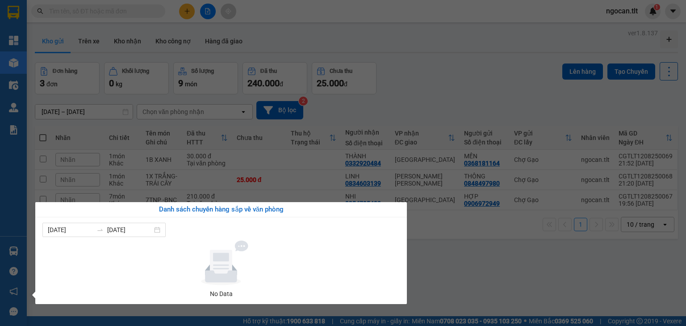
click at [487, 266] on section "Kết quả tìm kiếm ( 1192 ) Bộ lọc Gửi 3 ngày gần nhất Mã ĐH Trạng thái Món hàng …" at bounding box center [343, 163] width 686 height 326
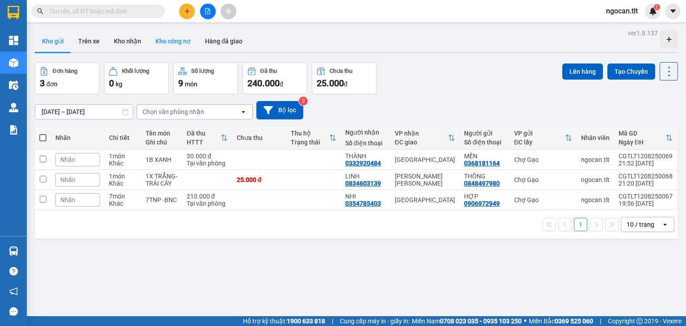
click at [148, 45] on button "Kho công nợ" at bounding box center [173, 40] width 50 height 21
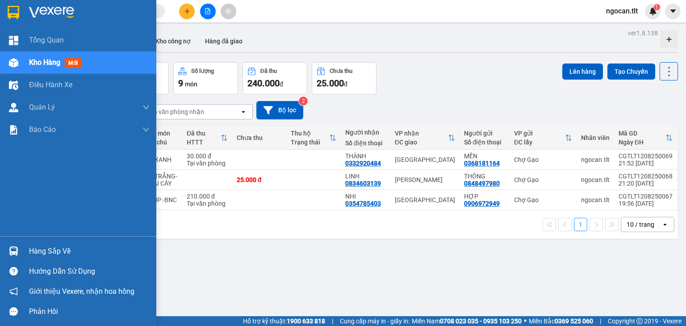
click at [39, 239] on div "Hàng sắp về Hướng dẫn sử dụng Giới thiệu Vexere, nhận hoa hồng Phản hồi" at bounding box center [78, 278] width 156 height 85
click at [39, 245] on div "Hàng sắp về" at bounding box center [89, 250] width 121 height 13
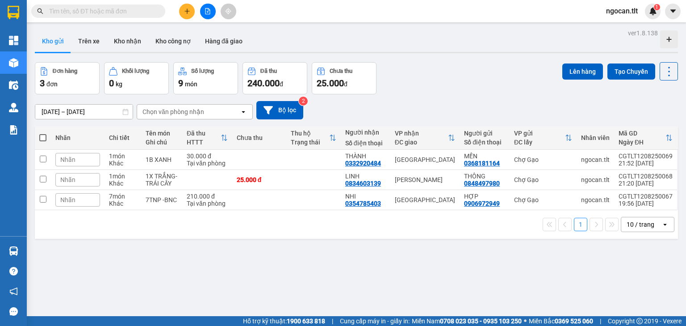
click at [437, 298] on section "Kết quả tìm kiếm ( 0 ) Bộ lọc Gửi 3 ngày gần nhất No Data ngocan.tlt 1 Tổng Qua…" at bounding box center [343, 163] width 686 height 326
click at [126, 34] on button "Kho nhận" at bounding box center [128, 40] width 42 height 21
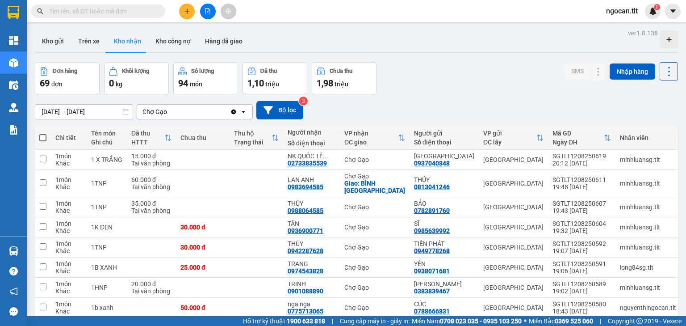
click at [445, 84] on div "Đơn hàng 69 đơn Khối lượng 0 kg Số lượng 94 món Đã thu 1,10 triệu Chưa thu 1,98…" at bounding box center [356, 78] width 643 height 32
click at [60, 50] on button "Kho gửi" at bounding box center [53, 40] width 36 height 21
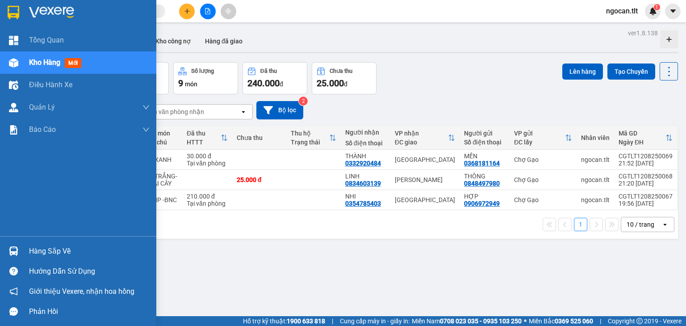
click at [21, 252] on div at bounding box center [14, 251] width 16 height 16
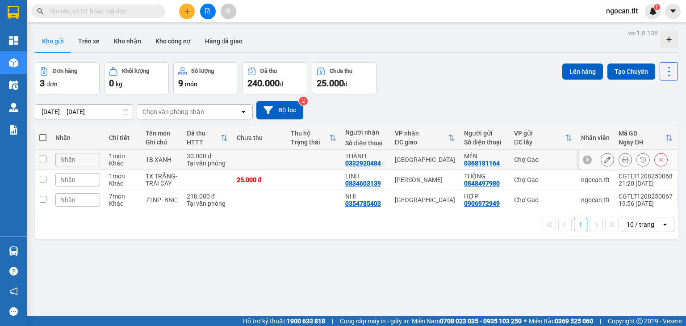
click at [134, 168] on section "Kết quả tìm kiếm ( 0 ) Bộ lọc Gửi 3 ngày gần nhất No Data ngocan.tlt 1 Tổng Qua…" at bounding box center [343, 163] width 686 height 326
click at [211, 241] on div "ver 1.8.138 Kho gửi Trên xe Kho nhận Kho công nợ Hàng đã giao Đơn hàng 3 đơn Kh…" at bounding box center [356, 190] width 650 height 326
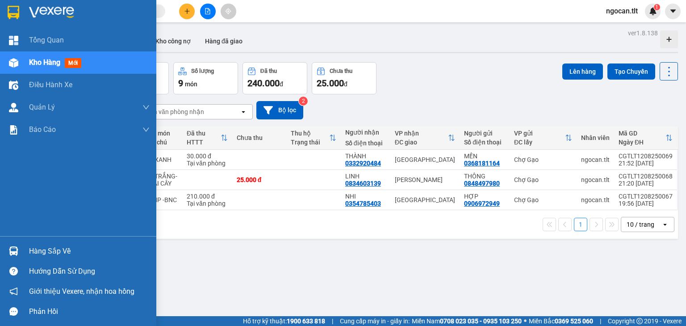
click at [0, 247] on div "Hàng sắp về" at bounding box center [78, 251] width 156 height 20
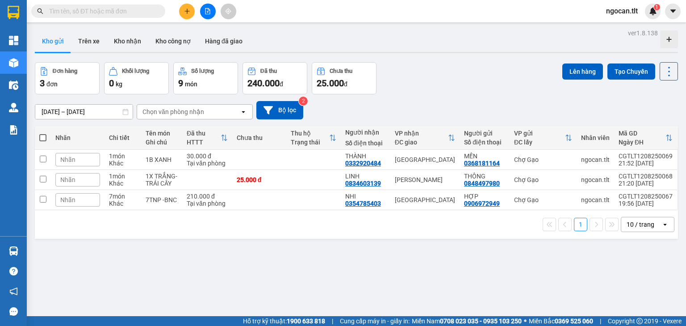
click at [427, 265] on section "Kết quả tìm kiếm ( 0 ) Bộ lọc Gửi 3 ngày gần nhất No Data ngocan.tlt 1 Tổng Qua…" at bounding box center [343, 163] width 686 height 326
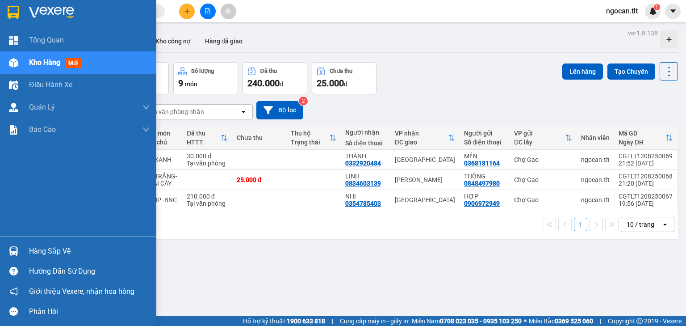
click at [17, 251] on img at bounding box center [13, 250] width 9 height 9
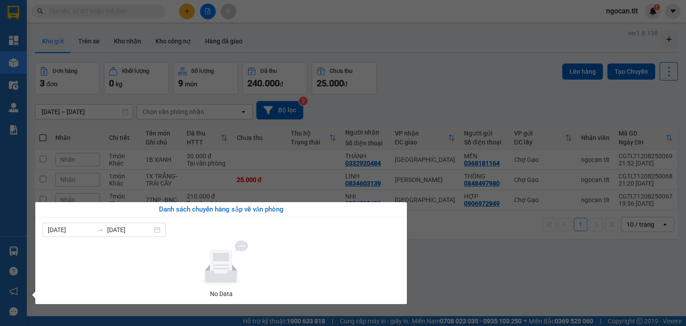
click at [454, 124] on section "Kết quả tìm kiếm ( 0 ) Bộ lọc Gửi 3 ngày gần nhất No Data ngocan.tlt 1 Tổng Qua…" at bounding box center [343, 163] width 686 height 326
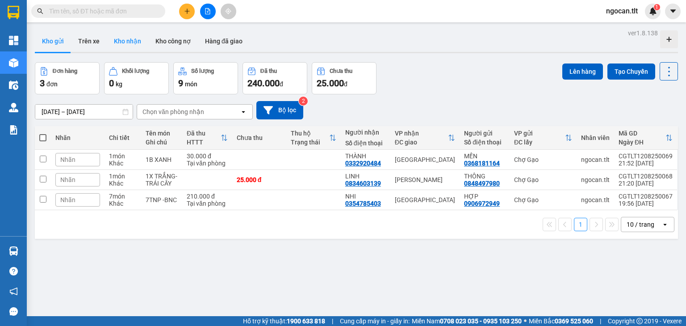
click at [119, 46] on button "Kho nhận" at bounding box center [128, 40] width 42 height 21
